Goal: Transaction & Acquisition: Book appointment/travel/reservation

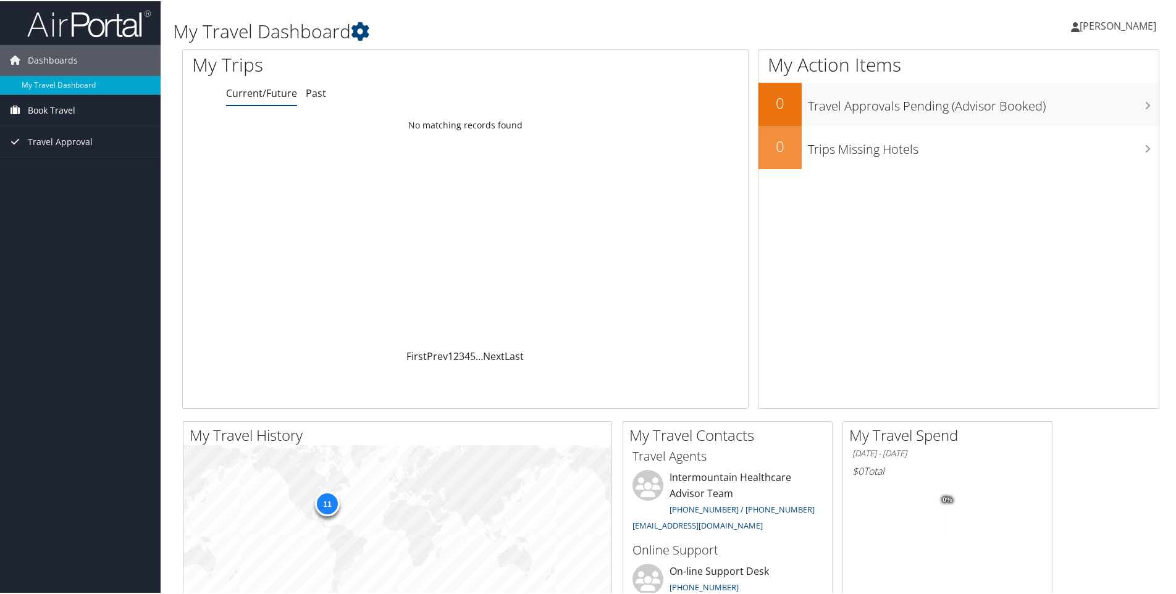
click at [48, 109] on span "Book Travel" at bounding box center [52, 109] width 48 height 31
click at [51, 148] on link "Book/Manage Online Trips" at bounding box center [80, 152] width 161 height 19
click at [65, 148] on link "Book/Manage Online Trips" at bounding box center [80, 152] width 161 height 19
